Goal: Communication & Community: Answer question/provide support

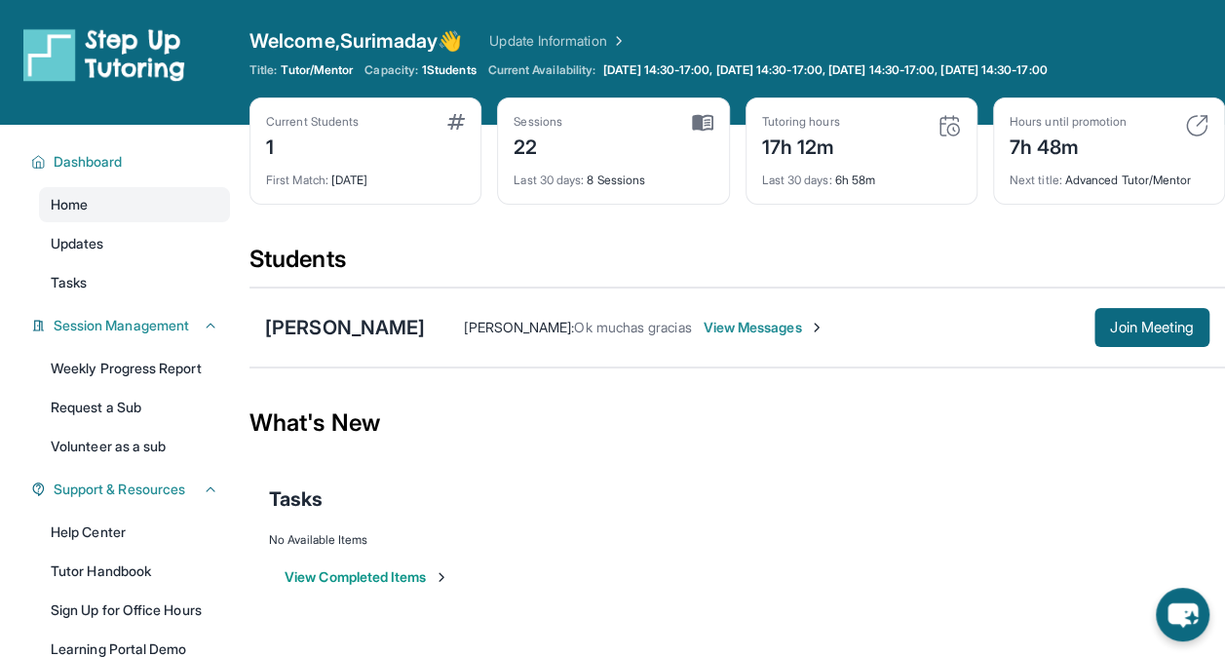
click at [787, 332] on span "View Messages" at bounding box center [765, 327] width 122 height 19
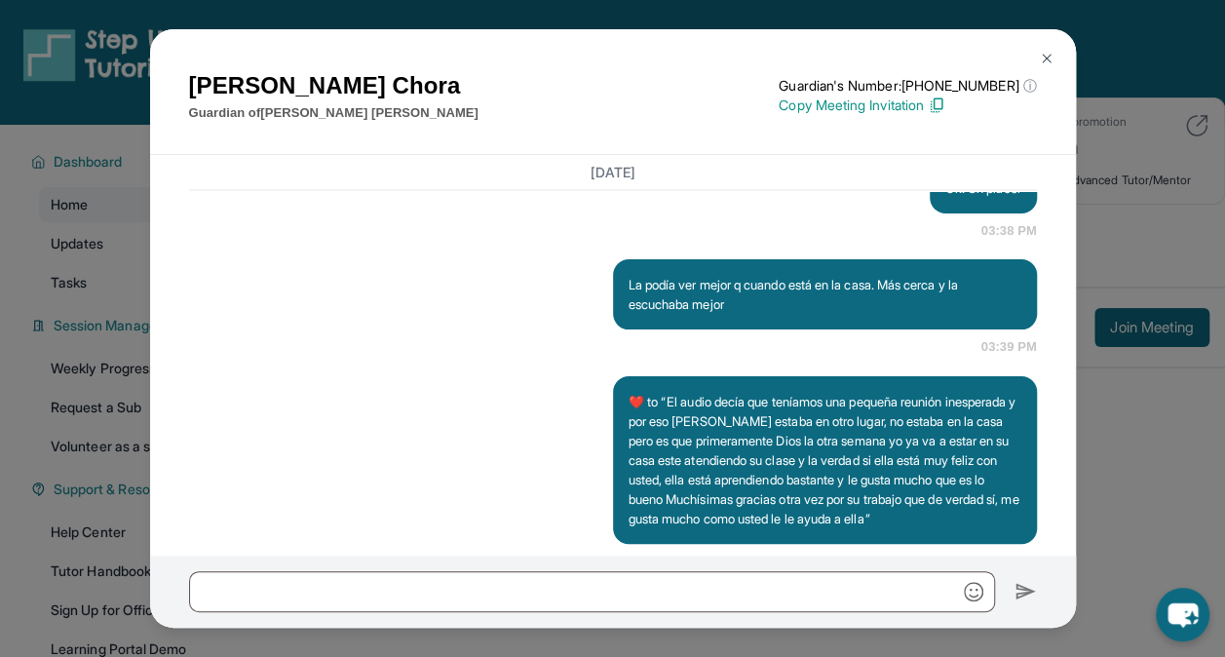
scroll to position [54773, 0]
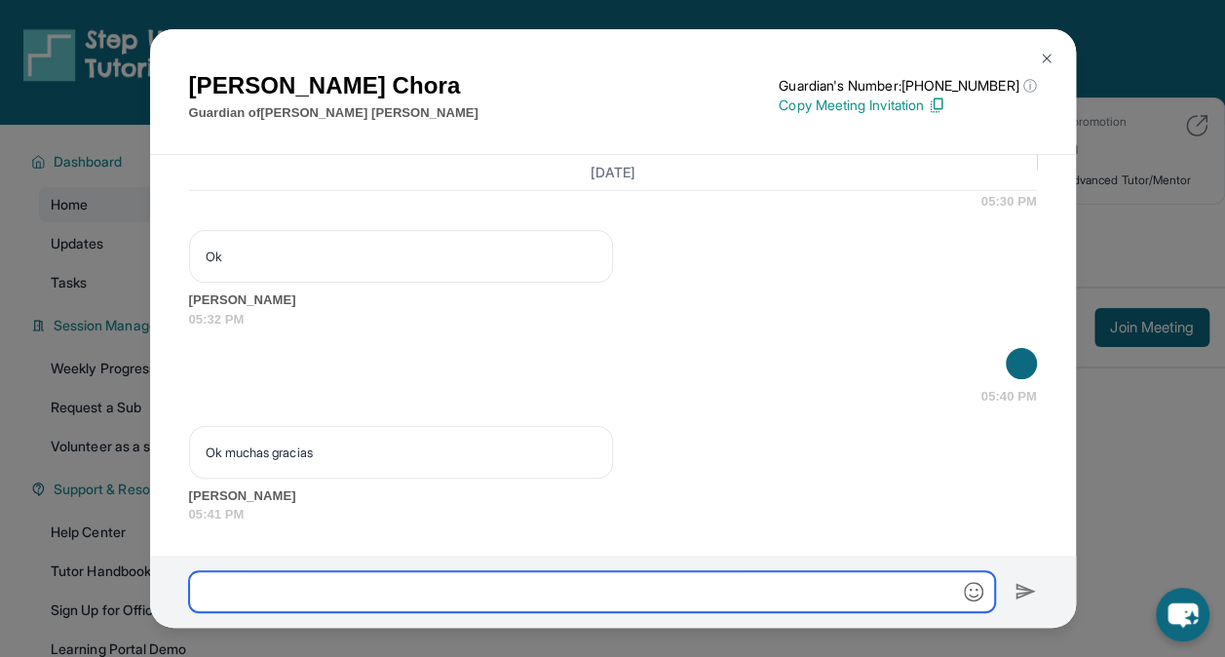
click at [693, 588] on input "text" at bounding box center [592, 591] width 806 height 41
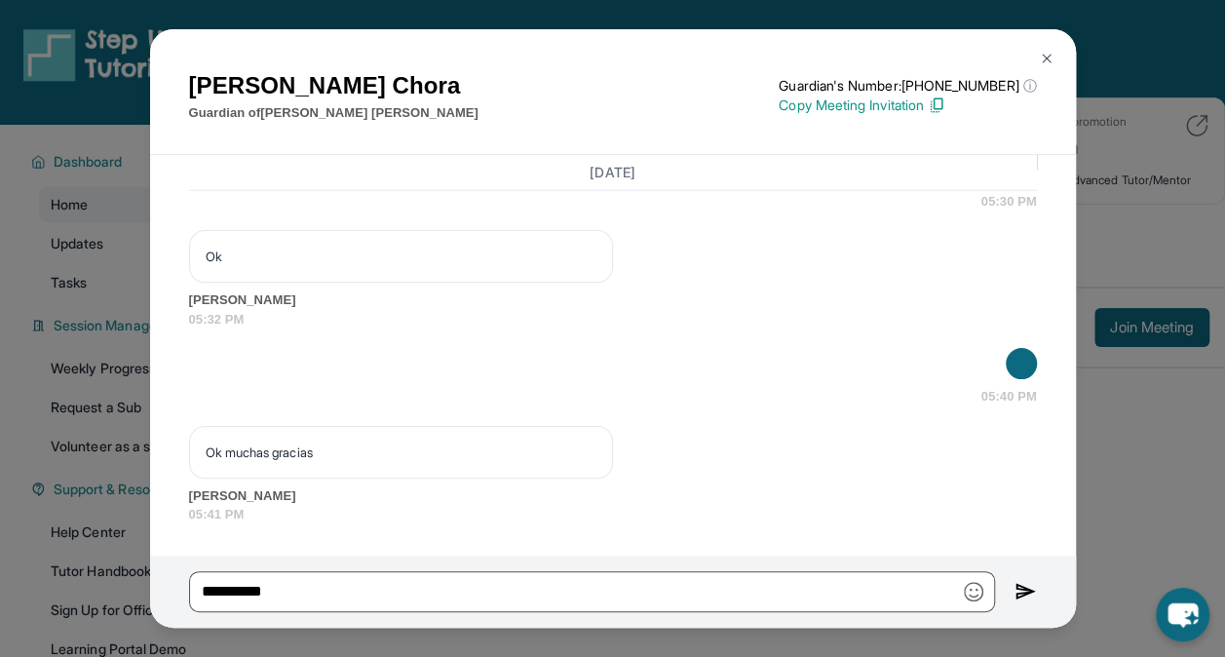
scroll to position [185, 0]
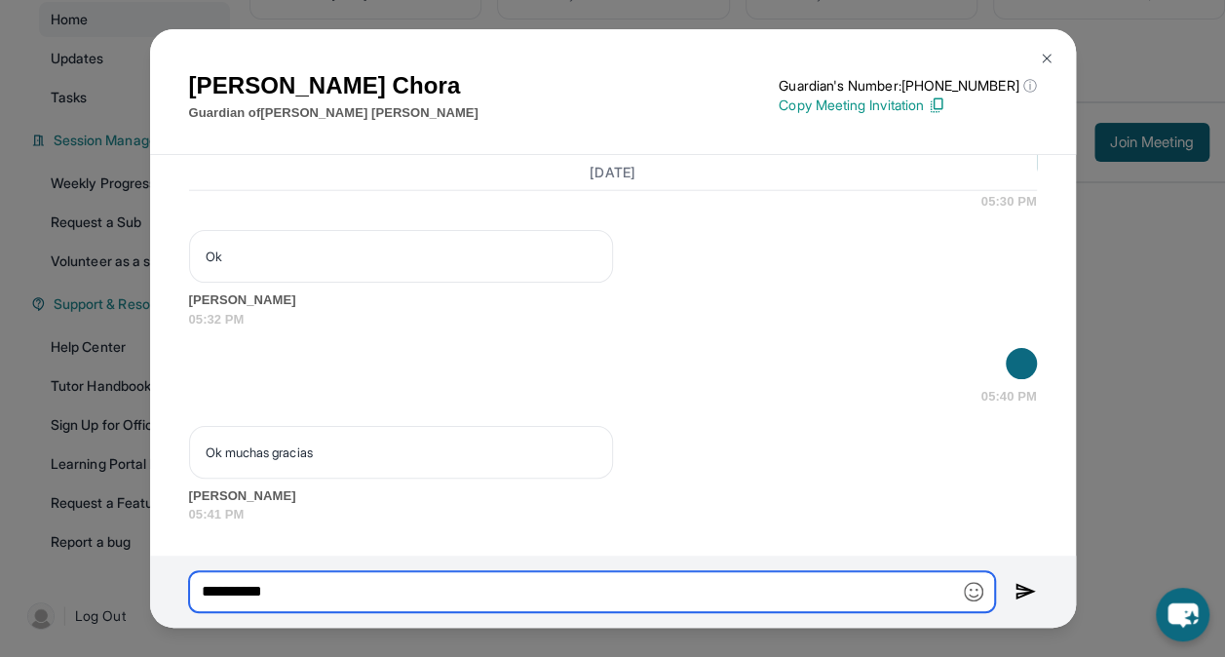
click at [693, 588] on input "**********" at bounding box center [592, 591] width 806 height 41
type input "**********"
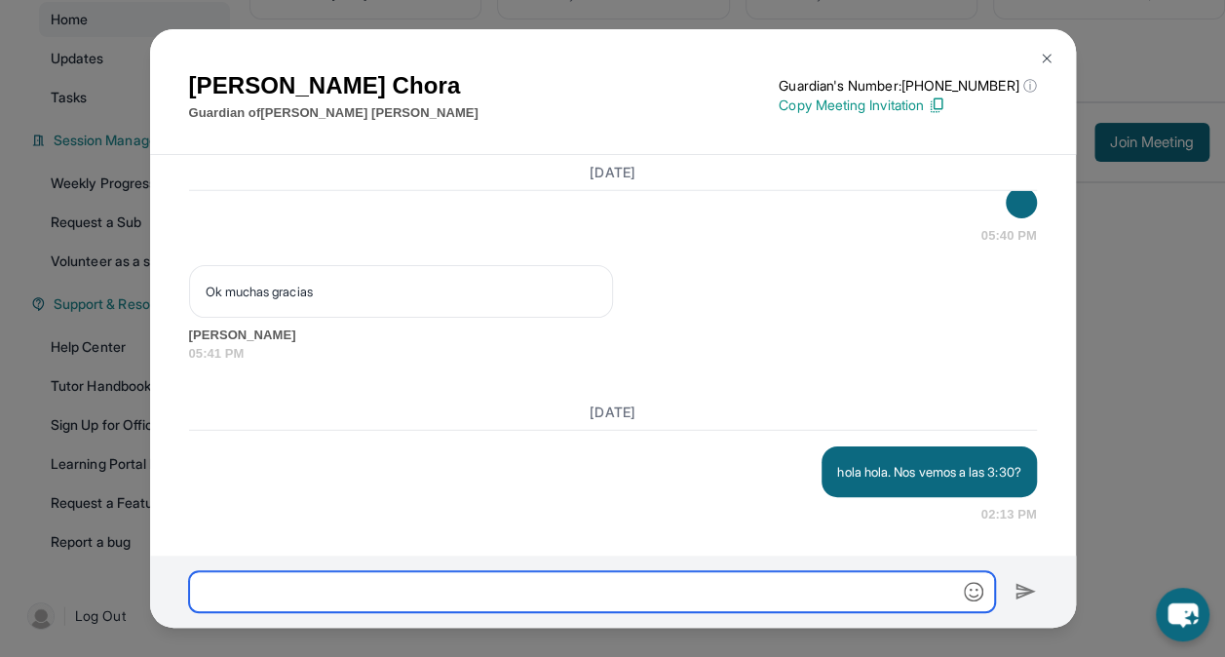
scroll to position [54933, 0]
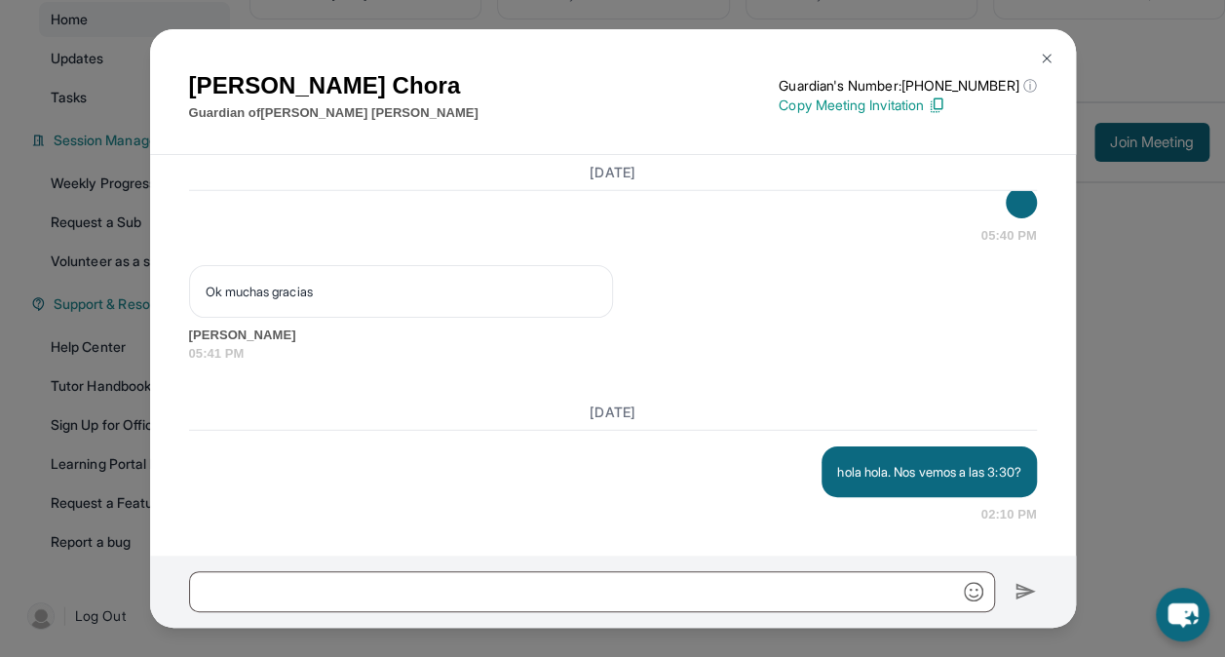
click at [1044, 58] on img at bounding box center [1047, 59] width 16 height 16
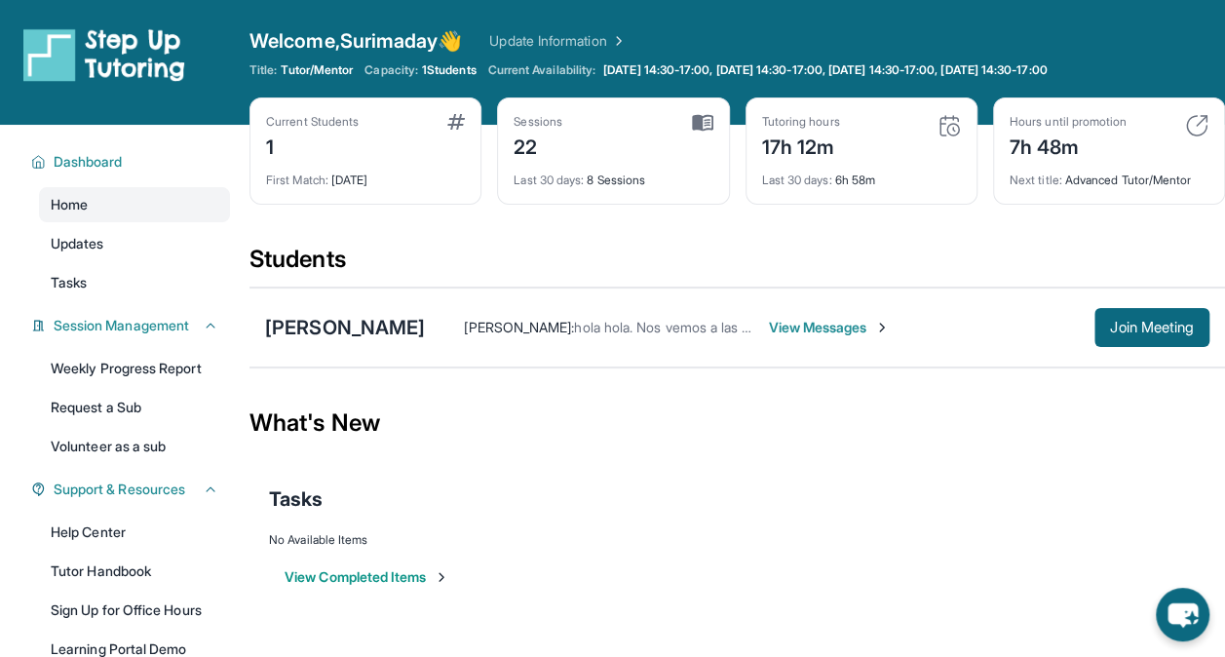
click at [844, 329] on span "View Messages" at bounding box center [829, 327] width 122 height 19
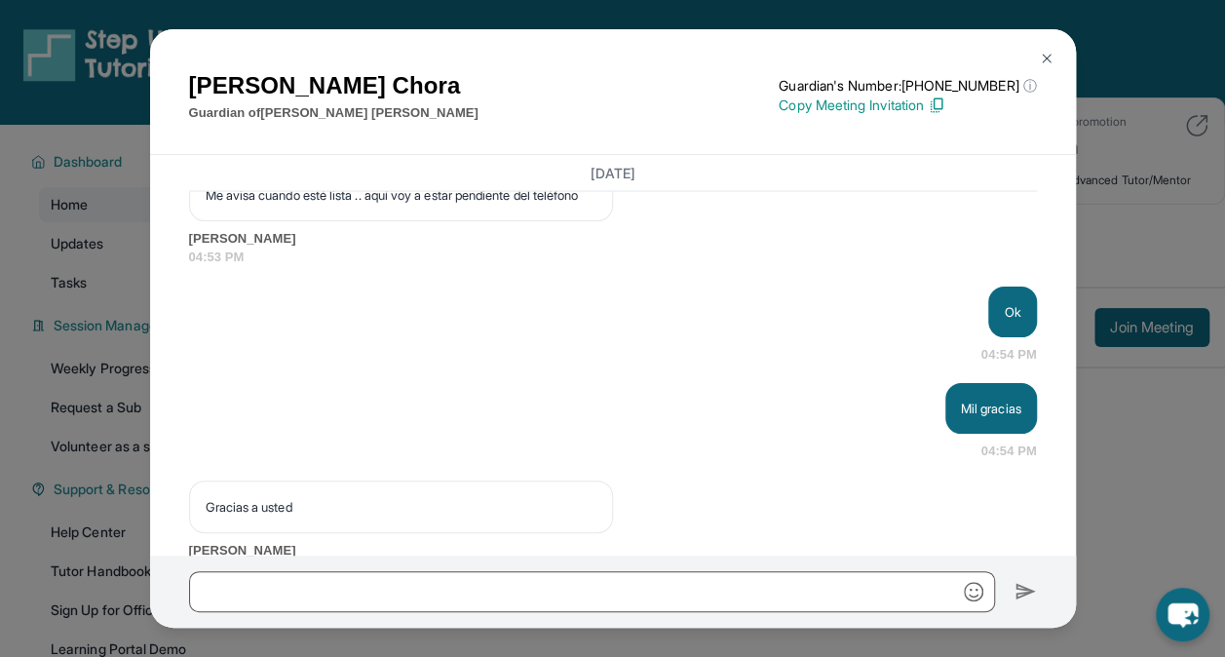
scroll to position [54933, 0]
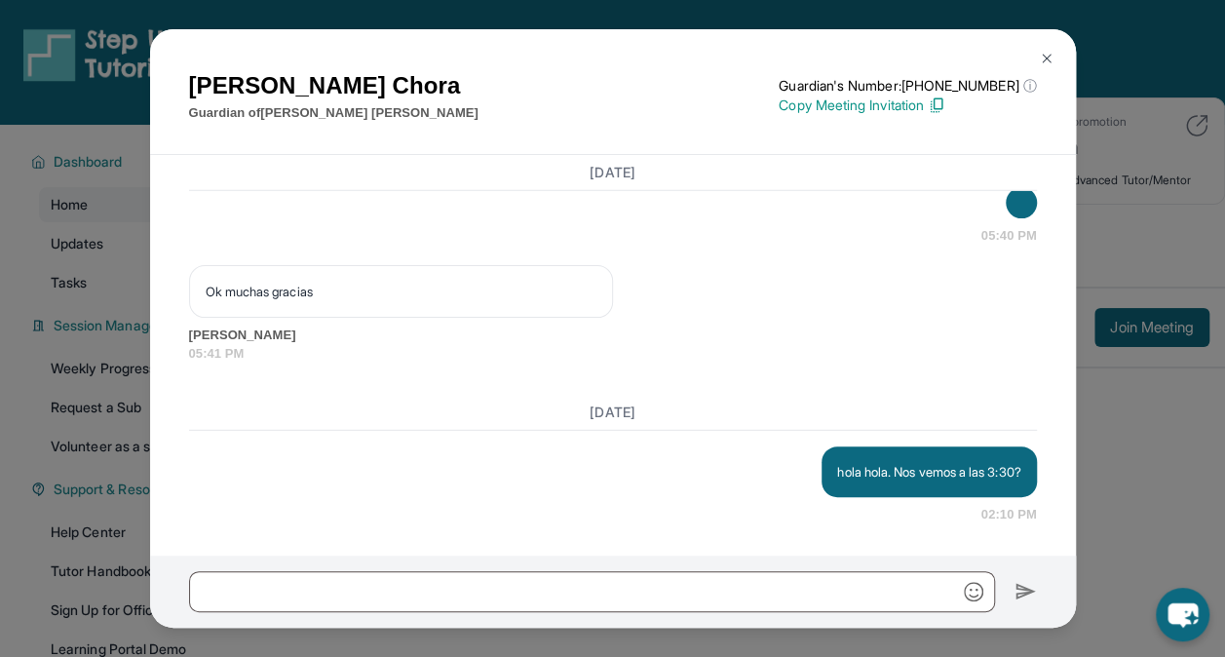
click at [1046, 60] on img at bounding box center [1047, 59] width 16 height 16
